Goal: Task Accomplishment & Management: Use online tool/utility

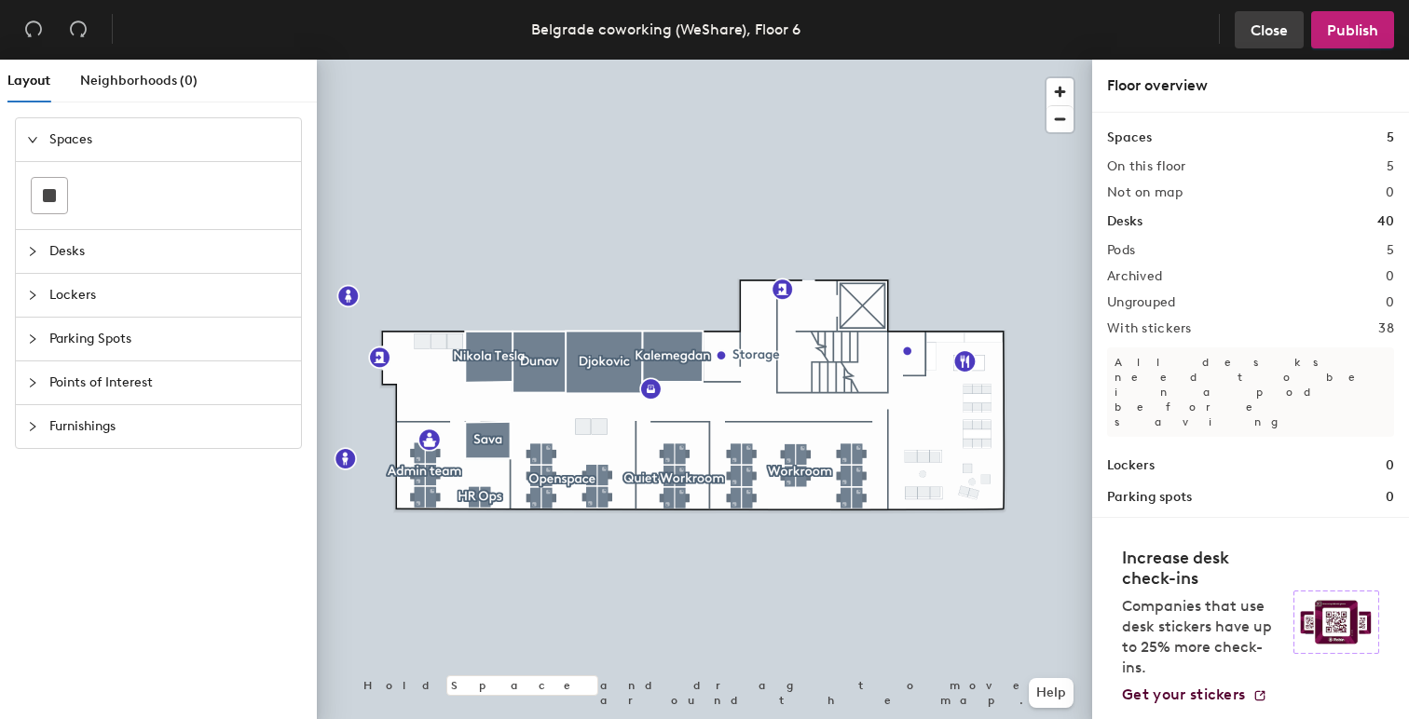
click at [1256, 33] on span "Close" at bounding box center [1269, 30] width 37 height 18
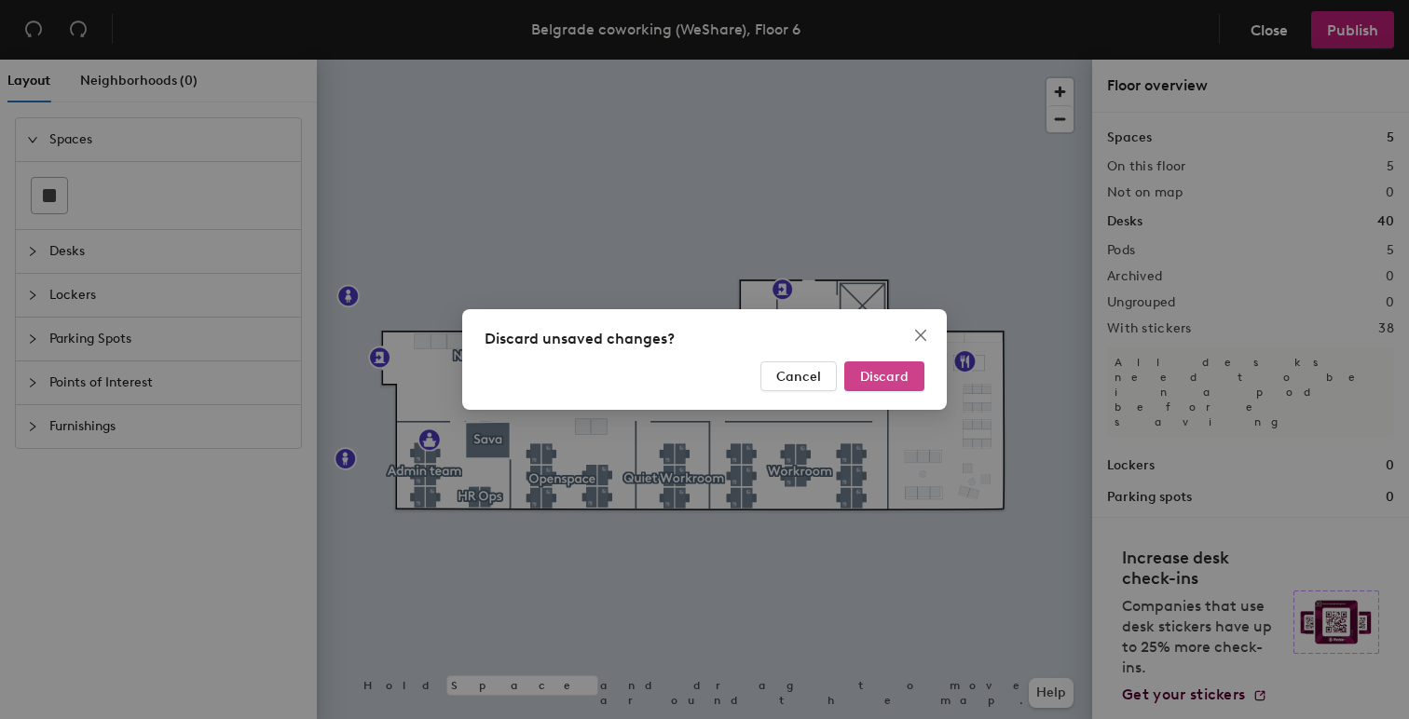
click at [904, 379] on span "Discard" at bounding box center [884, 377] width 48 height 16
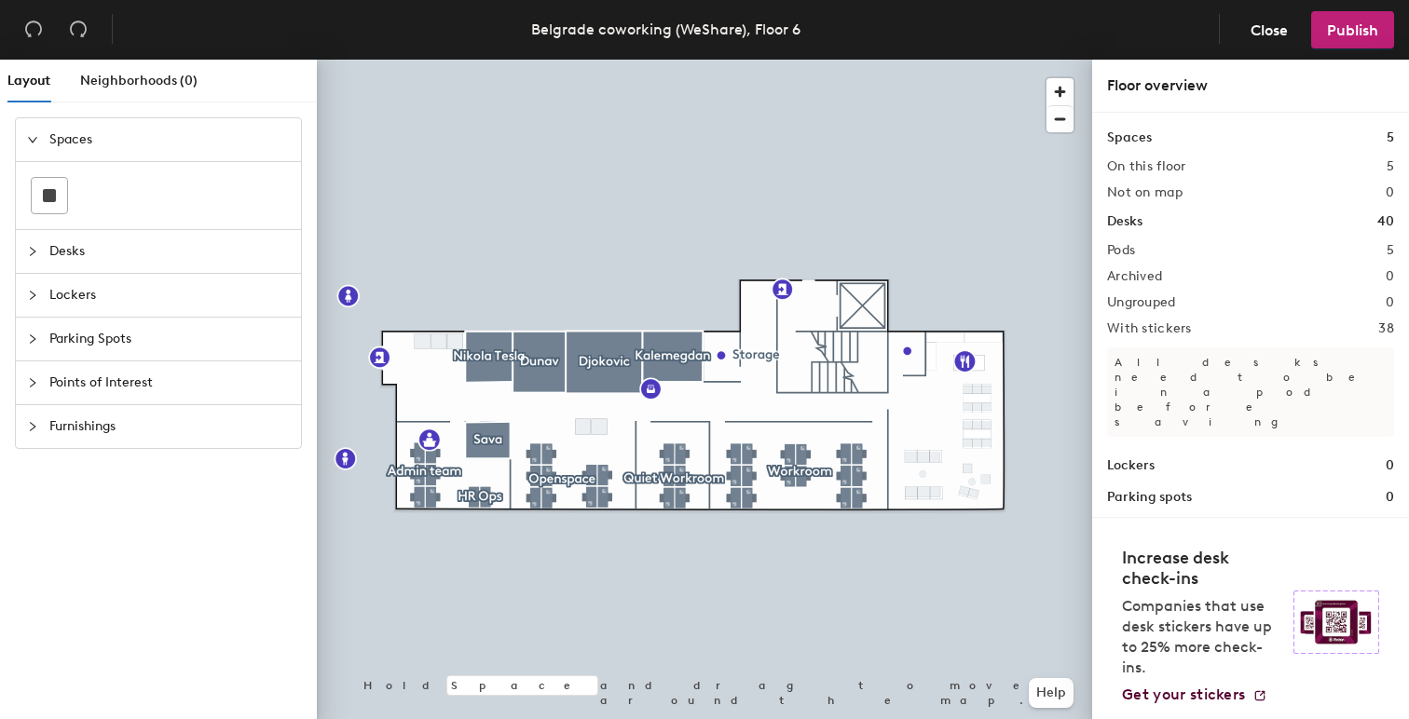
click at [123, 252] on span "Desks" at bounding box center [169, 251] width 240 height 43
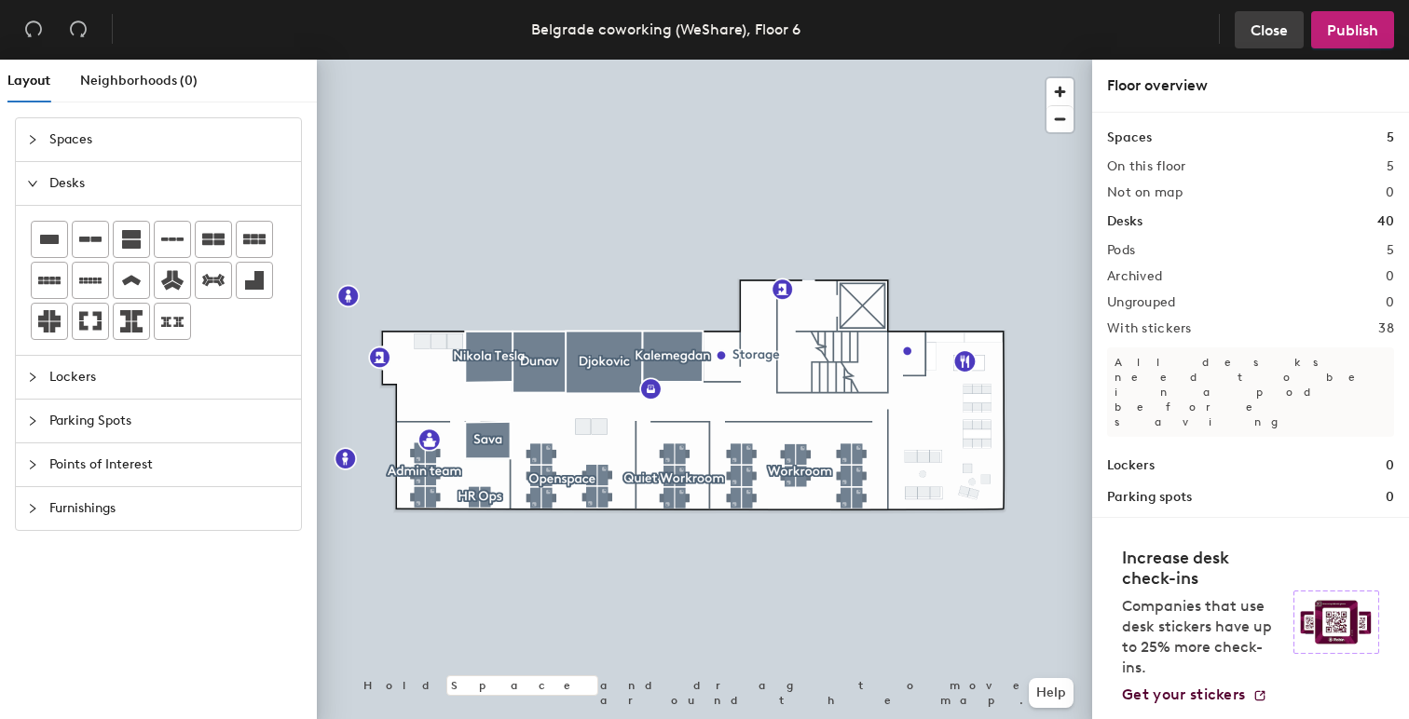
click at [1284, 33] on span "Close" at bounding box center [1269, 30] width 37 height 18
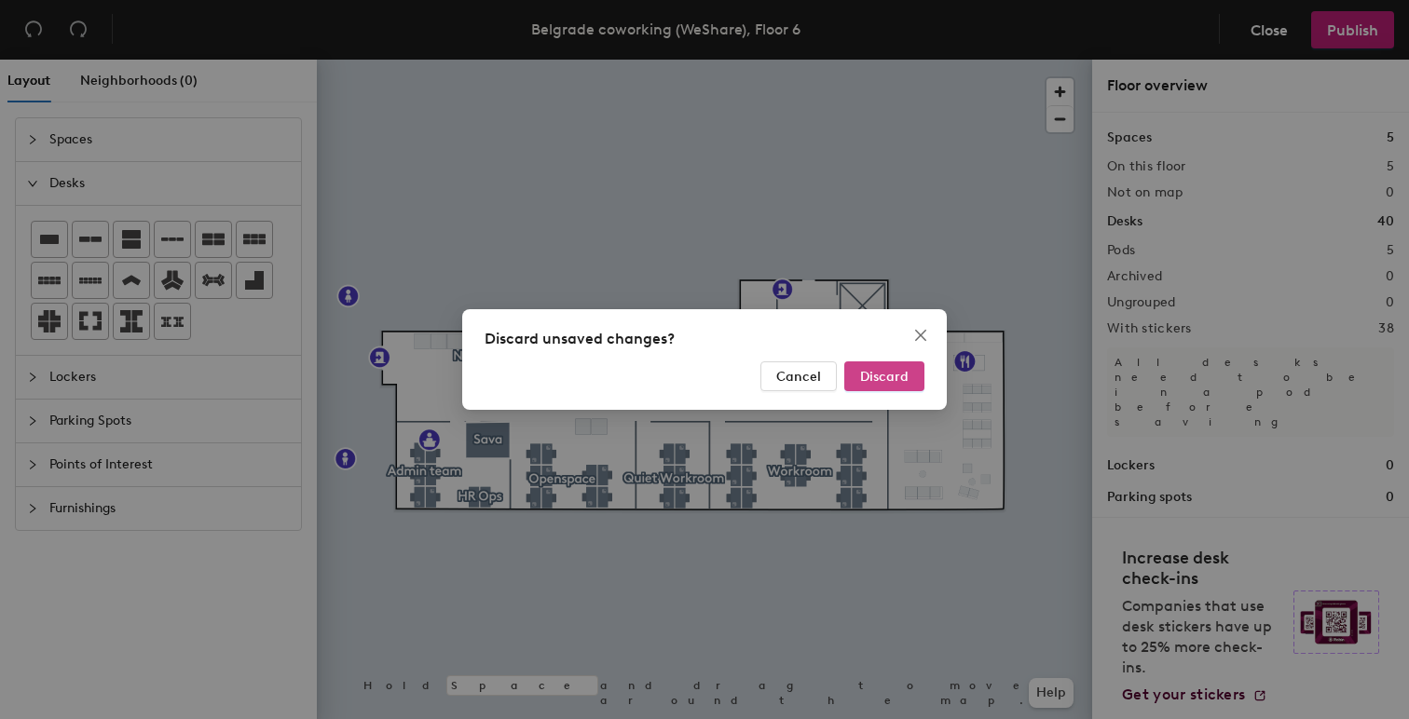
click at [888, 373] on span "Discard" at bounding box center [884, 377] width 48 height 16
